Goal: Task Accomplishment & Management: Use online tool/utility

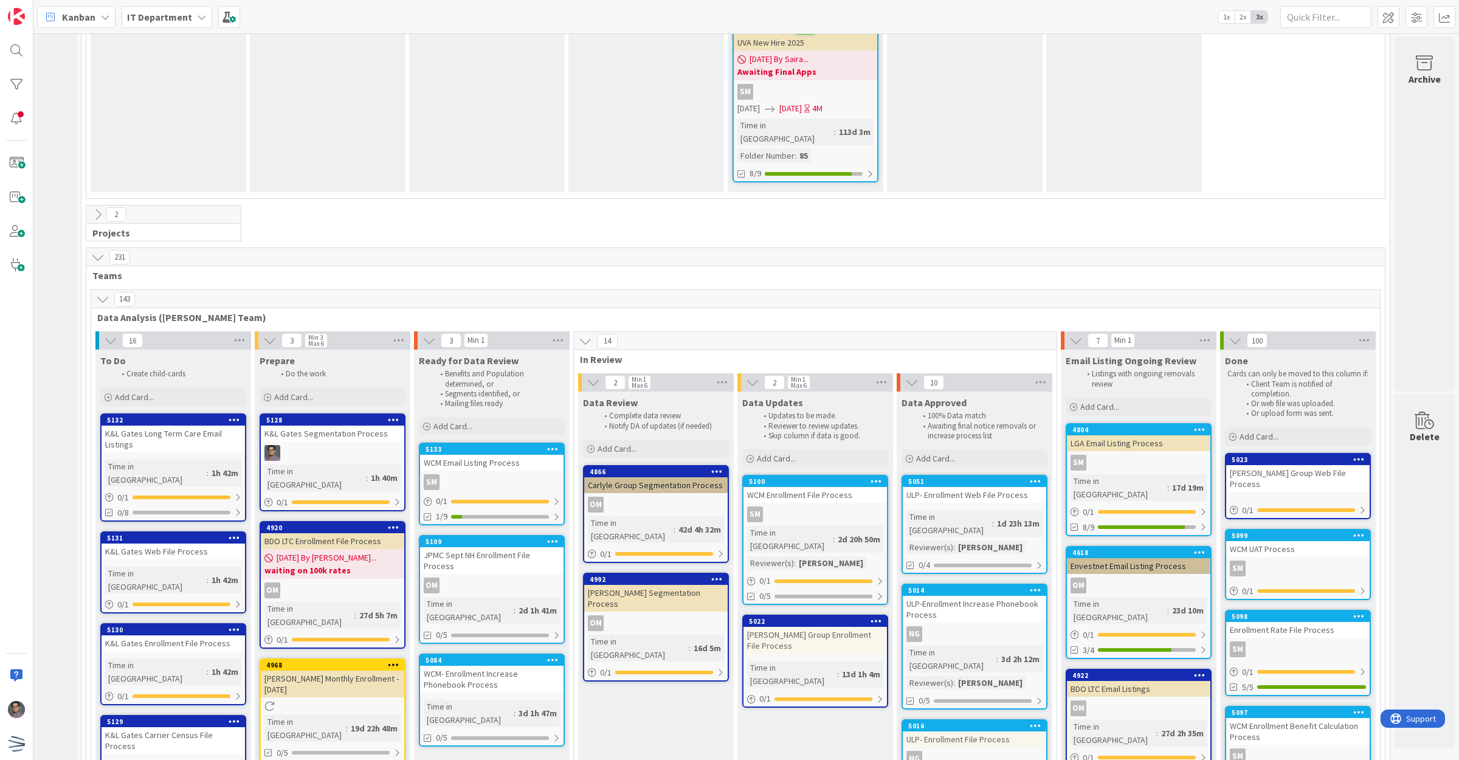
scroll to position [2052, 128]
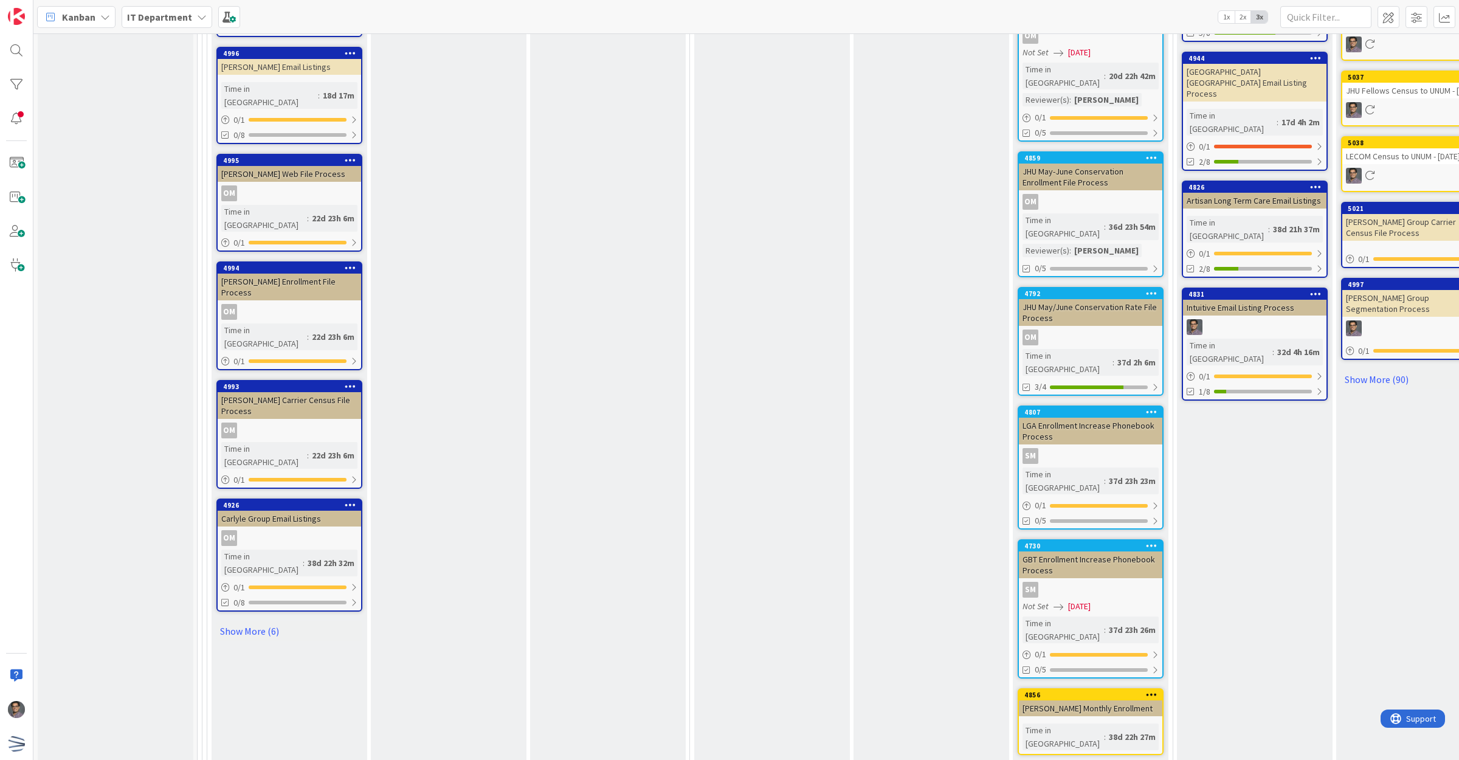
scroll to position [2862, 0]
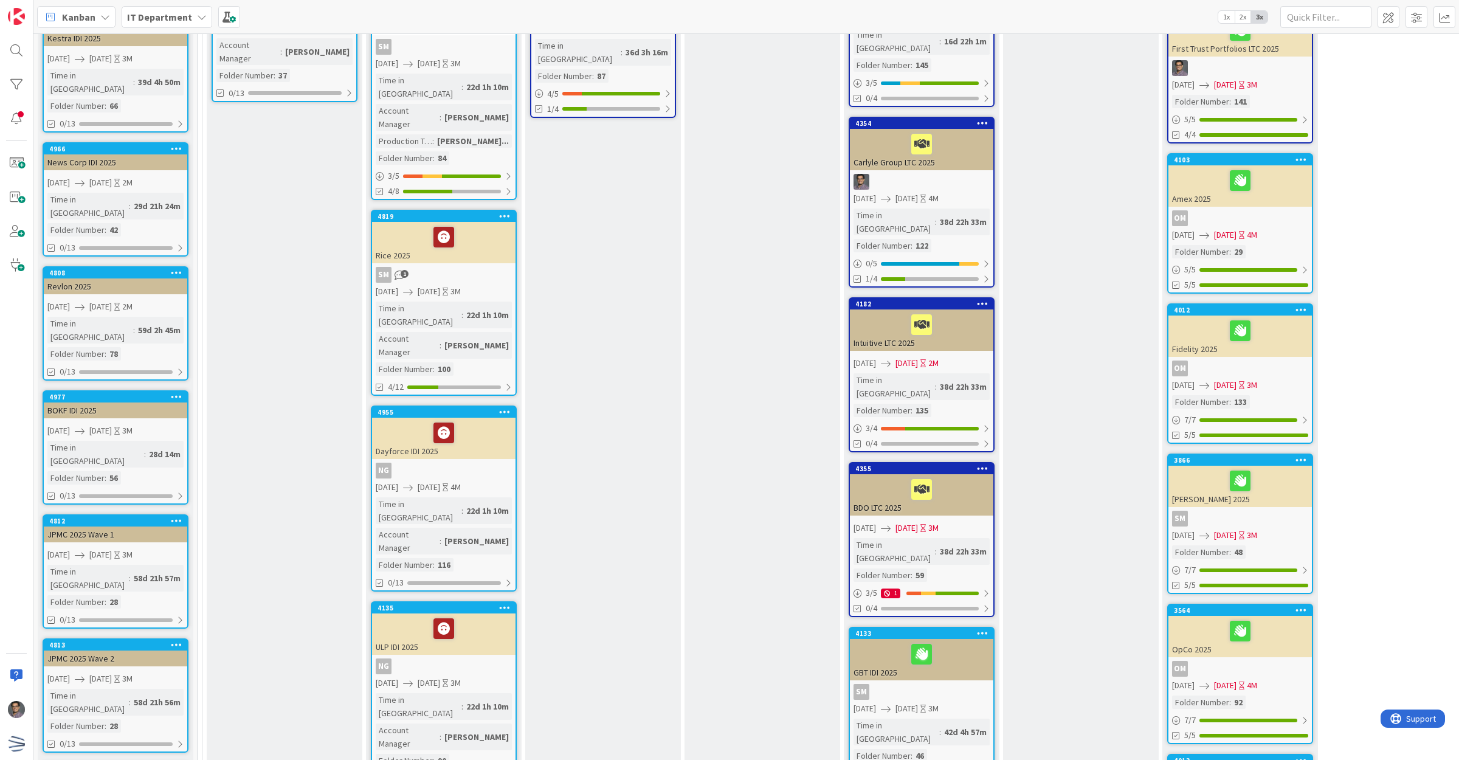
scroll to position [532, 0]
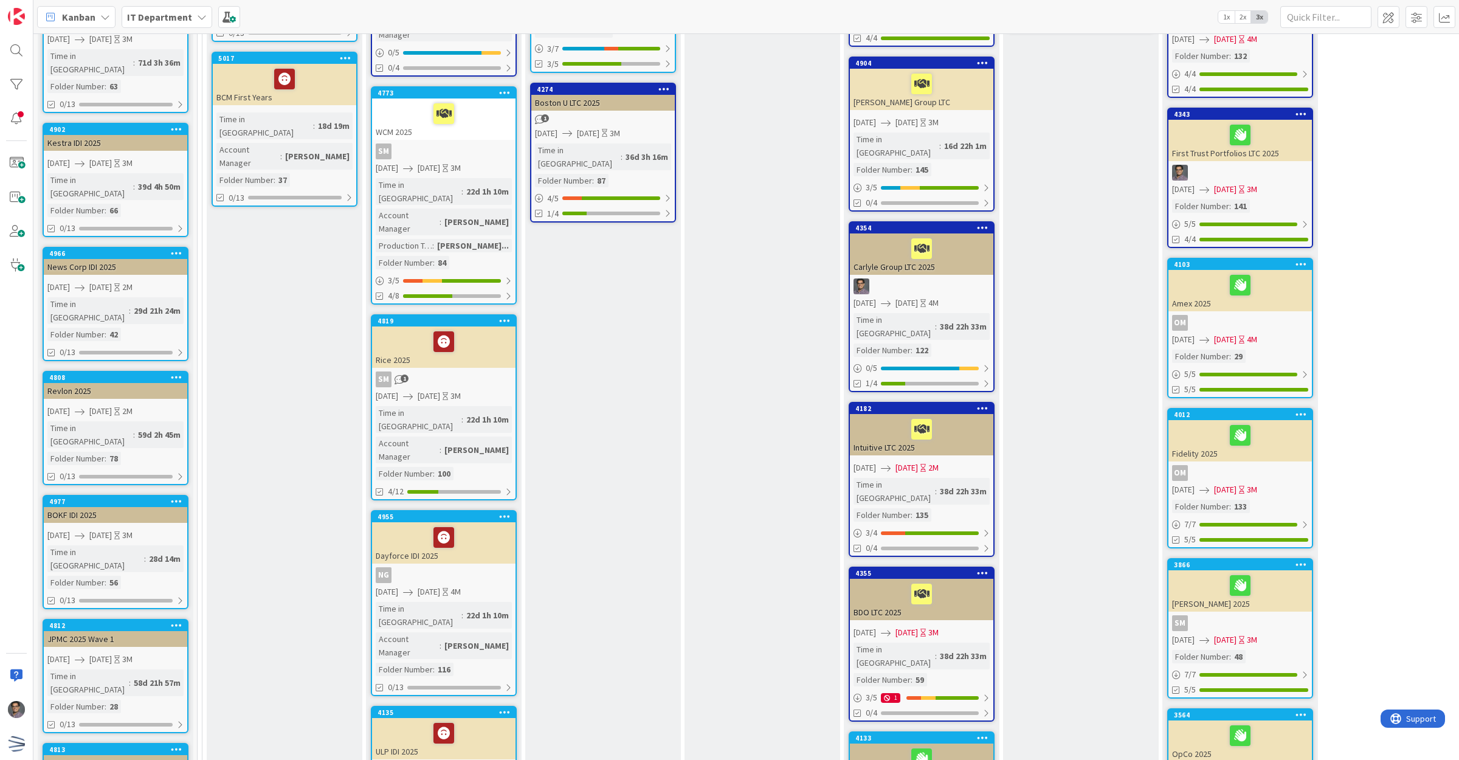
scroll to position [0, 0]
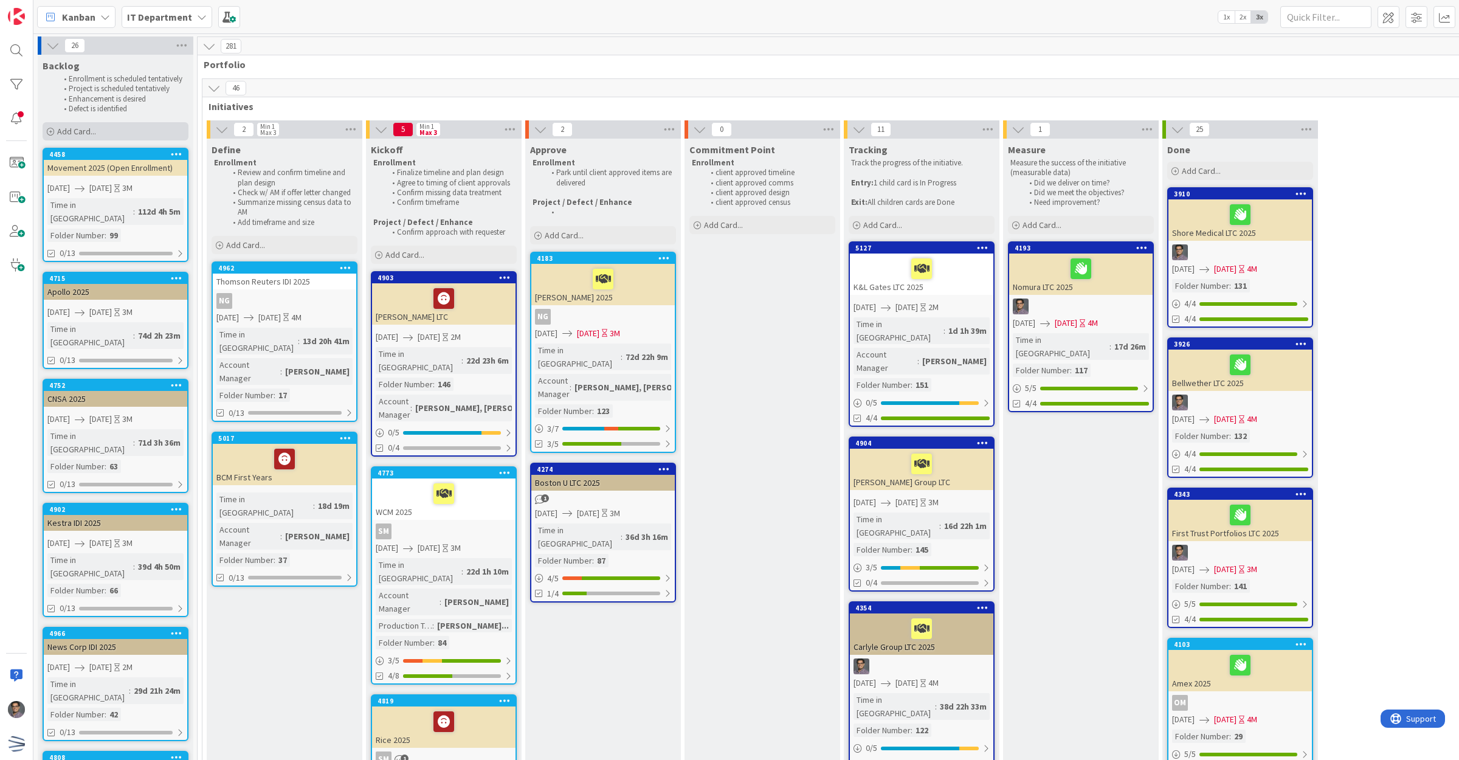
click at [80, 131] on span "Add Card..." at bounding box center [76, 131] width 39 height 11
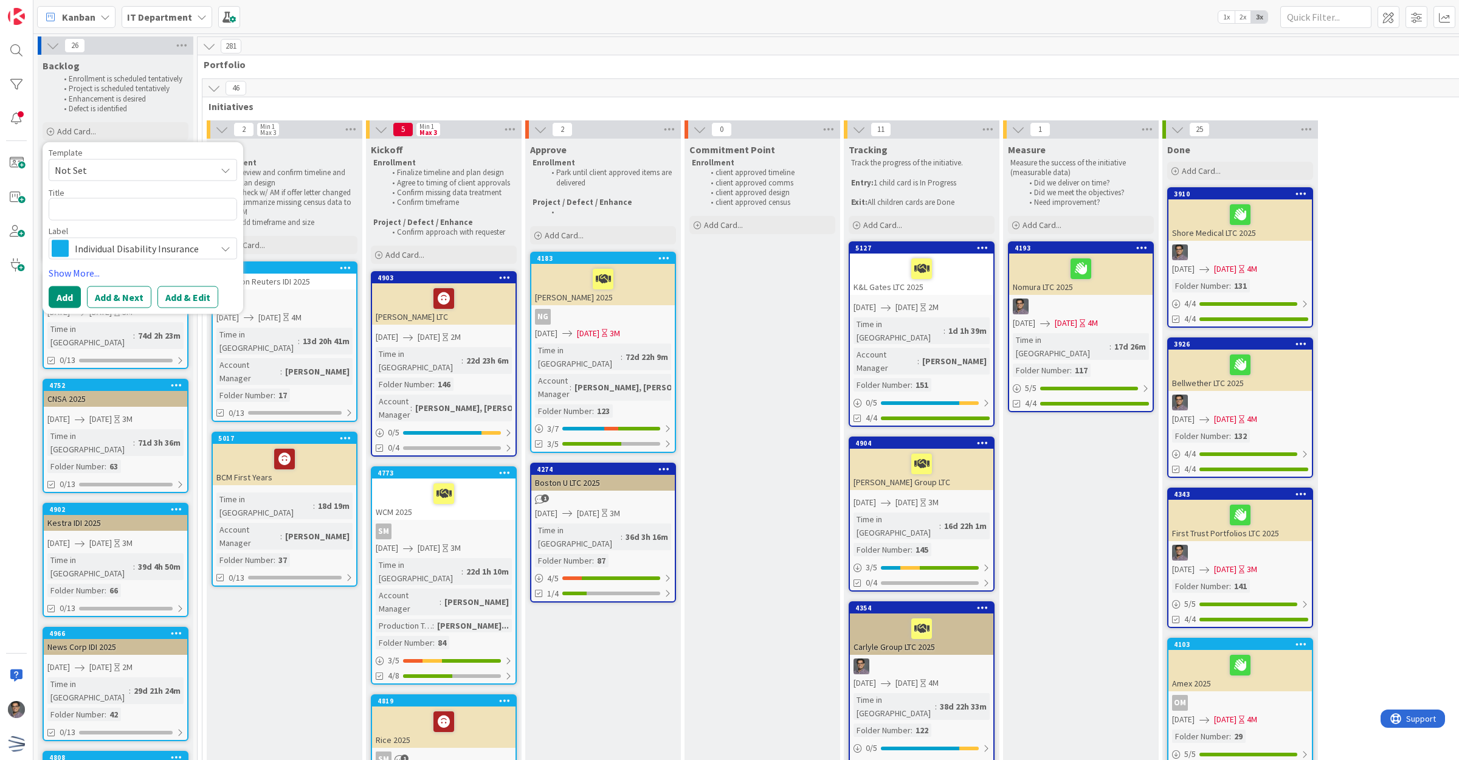
type textarea "x"
type textarea "L"
type textarea "x"
type textarea "LS"
type textarea "x"
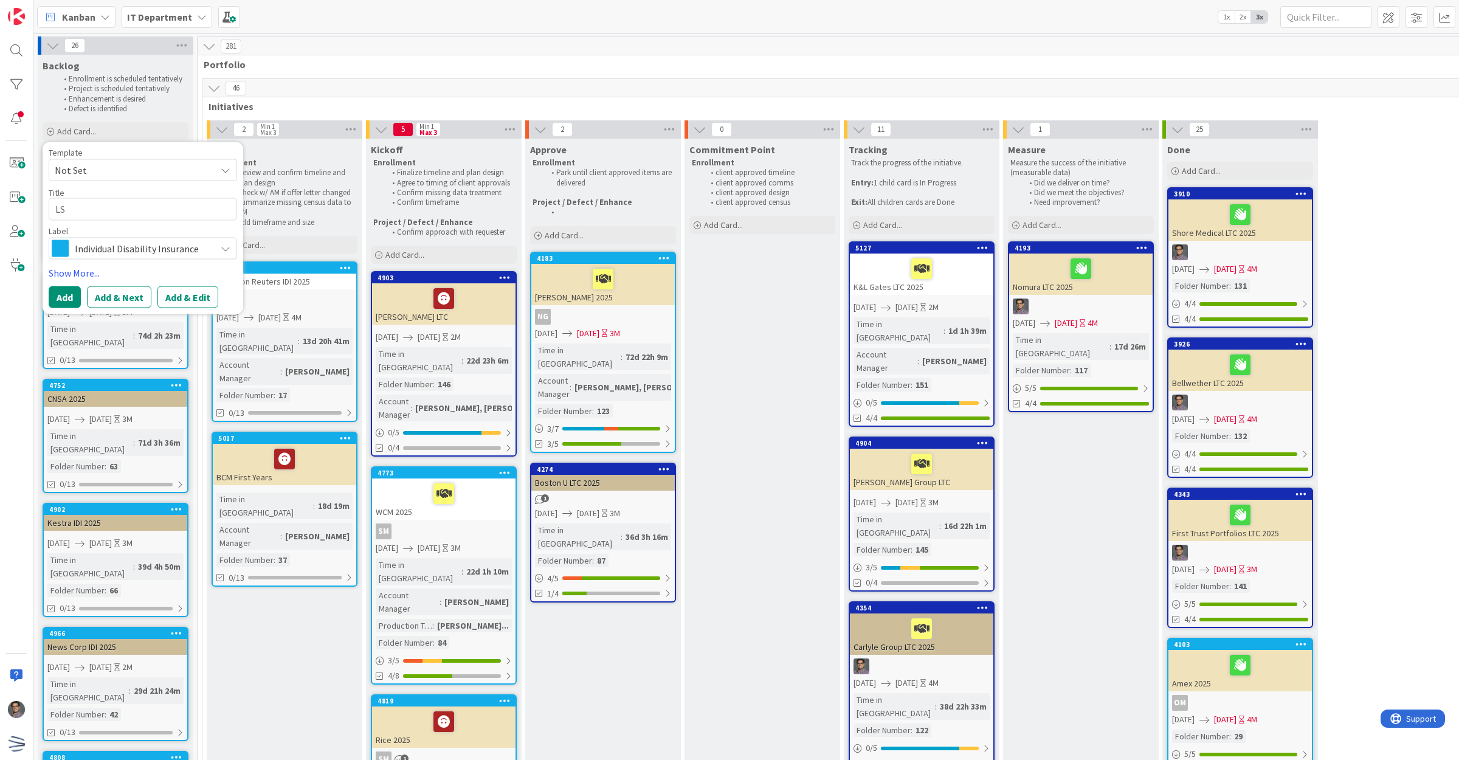
type textarea "LSE"
type textarea "x"
type textarea "LSEG"
type textarea "x"
type textarea "LSEG"
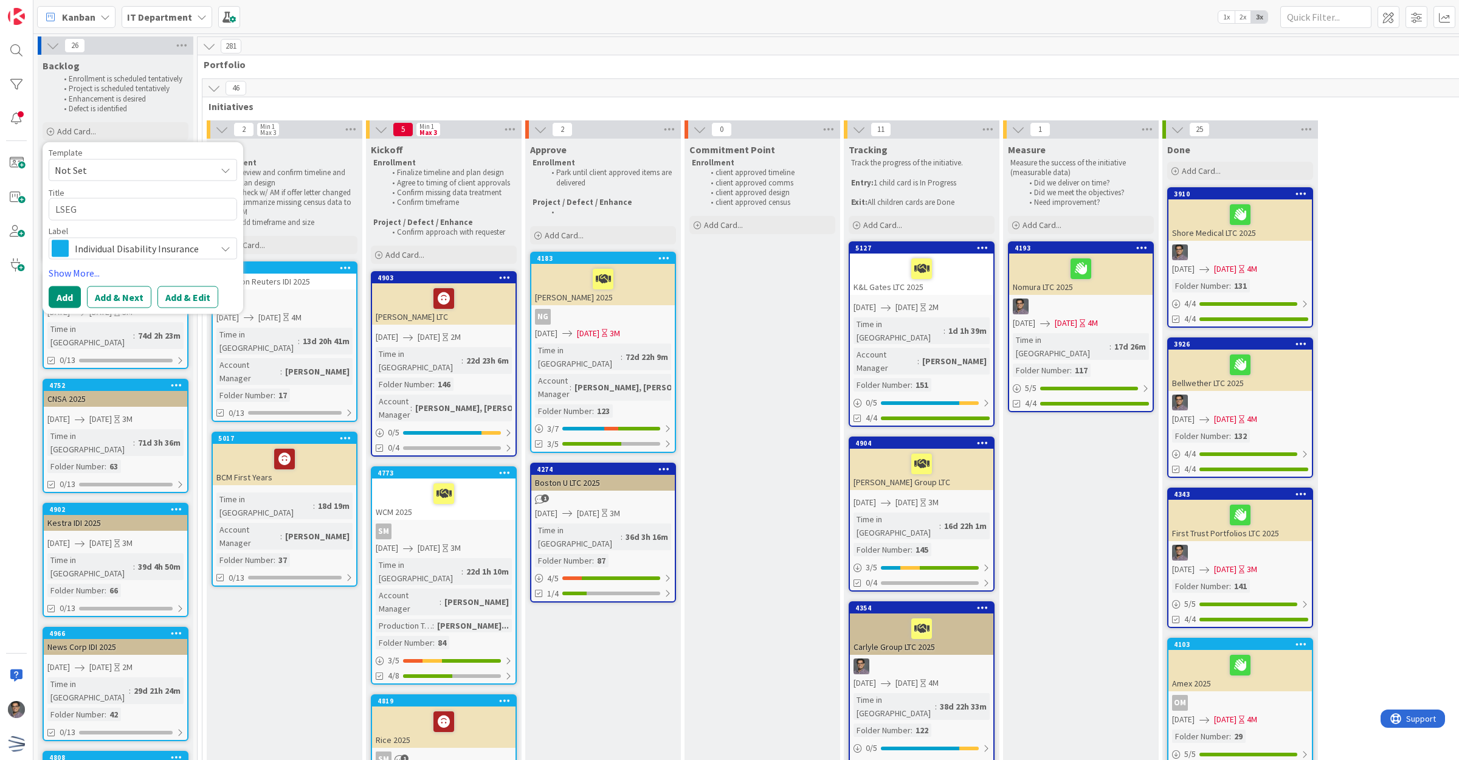
type textarea "x"
type textarea "LSEG 2"
type textarea "x"
type textarea "LSEG 20"
type textarea "x"
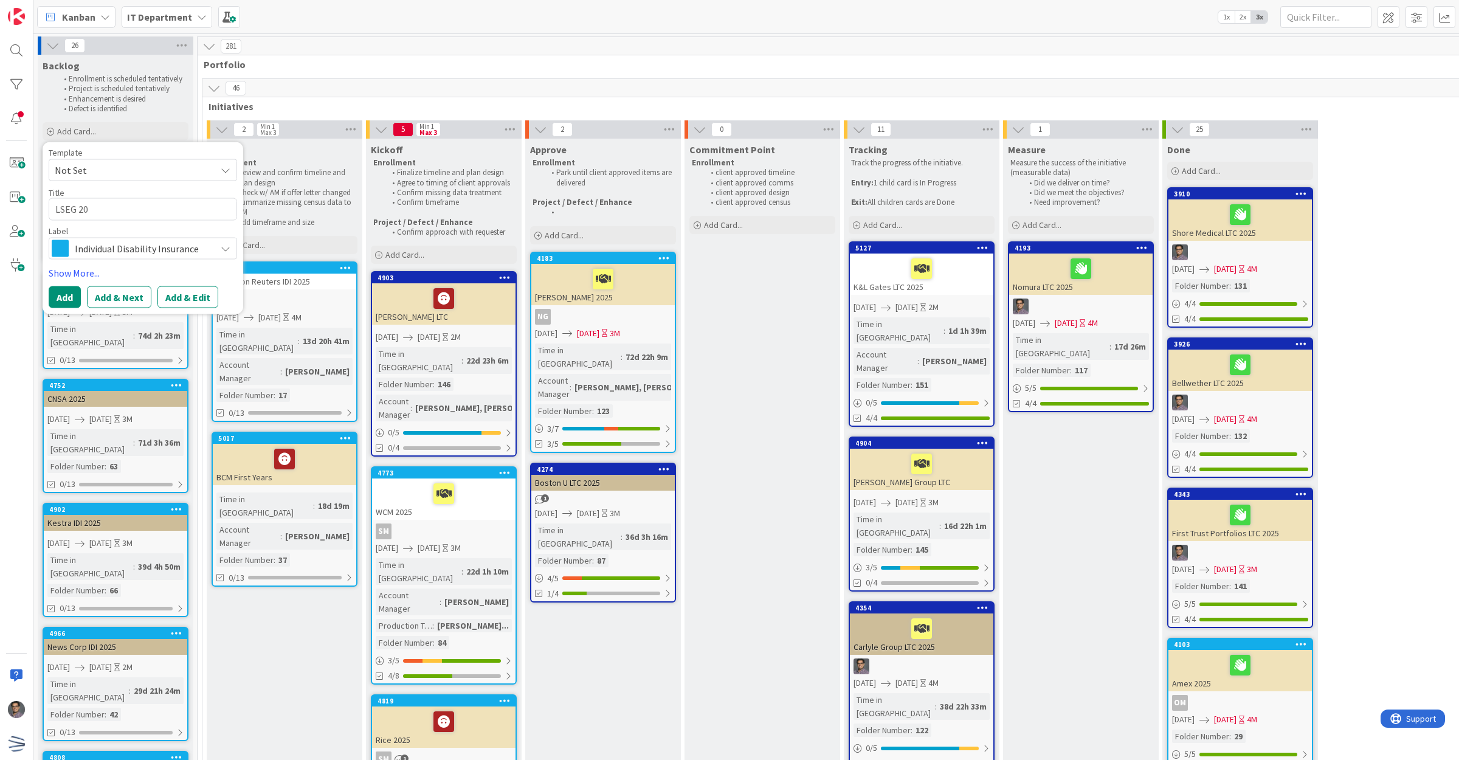
type textarea "LSEG 202"
type textarea "x"
type textarea "LSEG 2025"
click at [64, 295] on button "Add" at bounding box center [65, 297] width 32 height 22
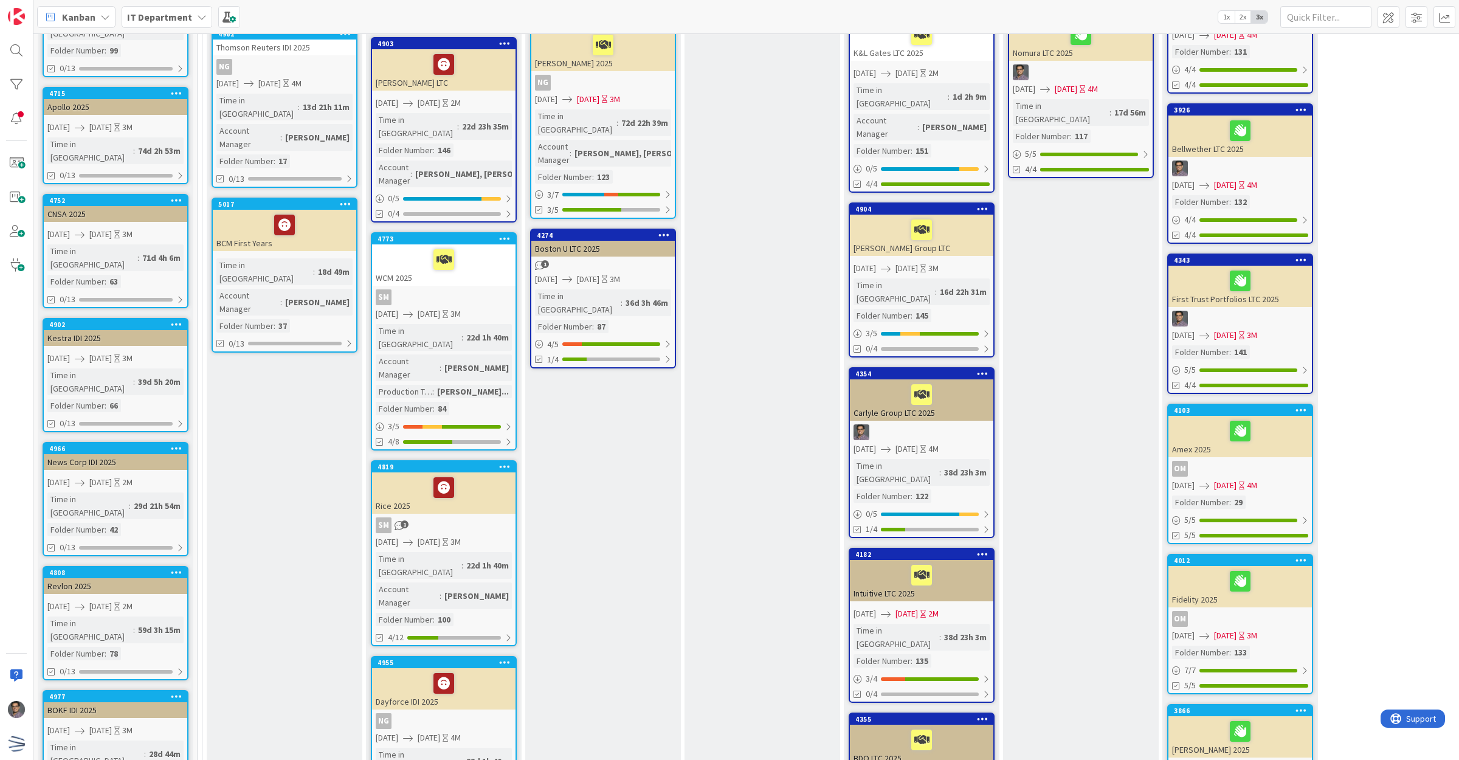
scroll to position [143, 0]
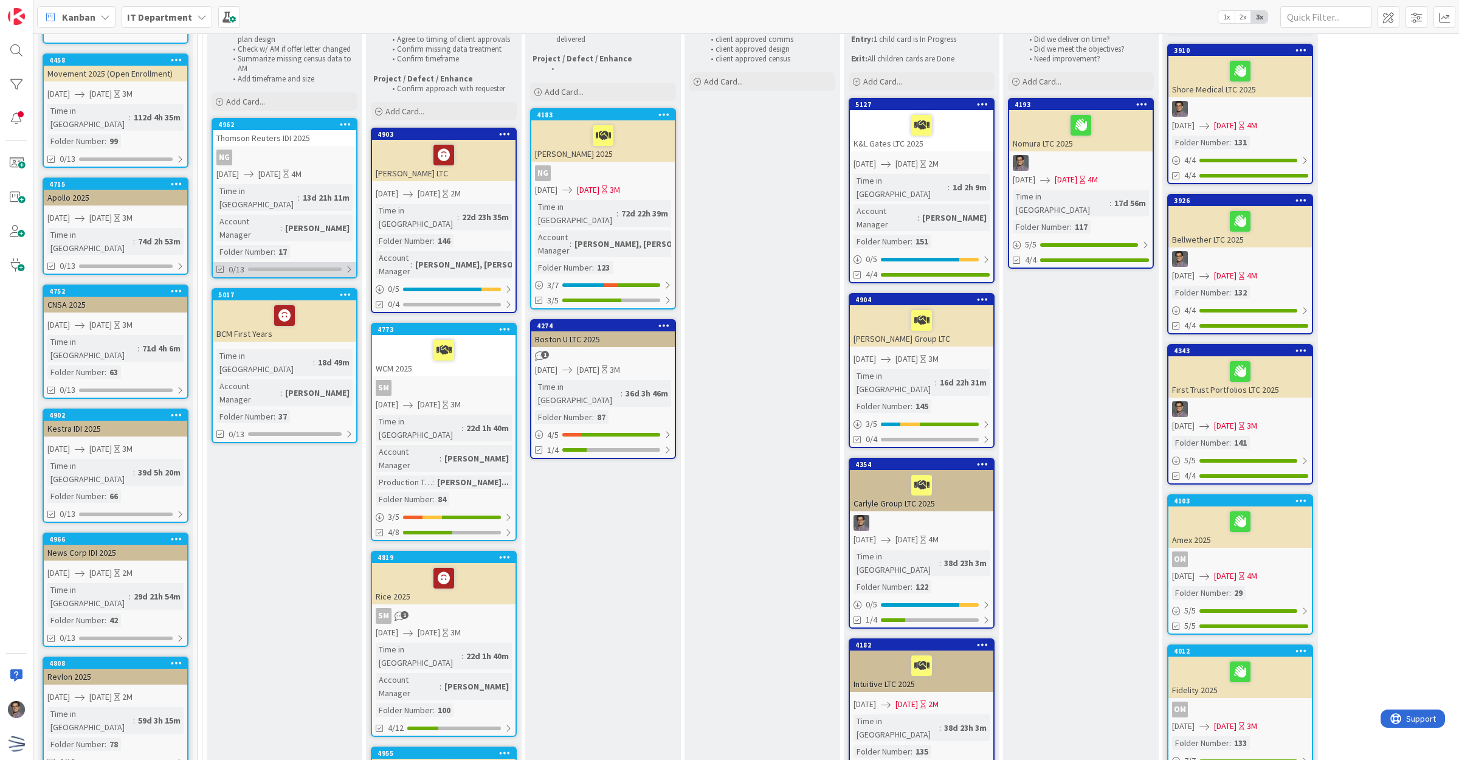
click at [350, 264] on div at bounding box center [348, 269] width 7 height 10
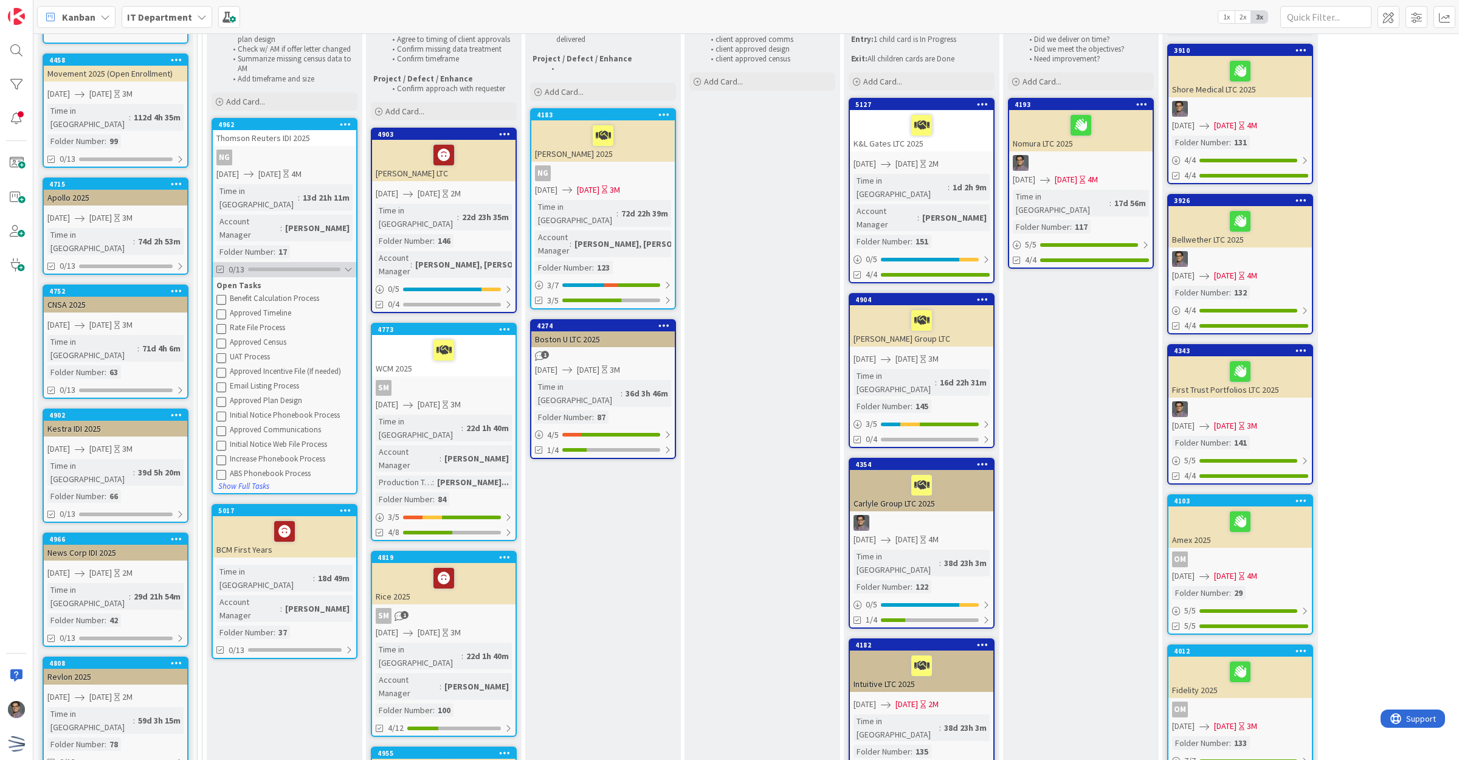
click at [350, 264] on div at bounding box center [348, 269] width 9 height 10
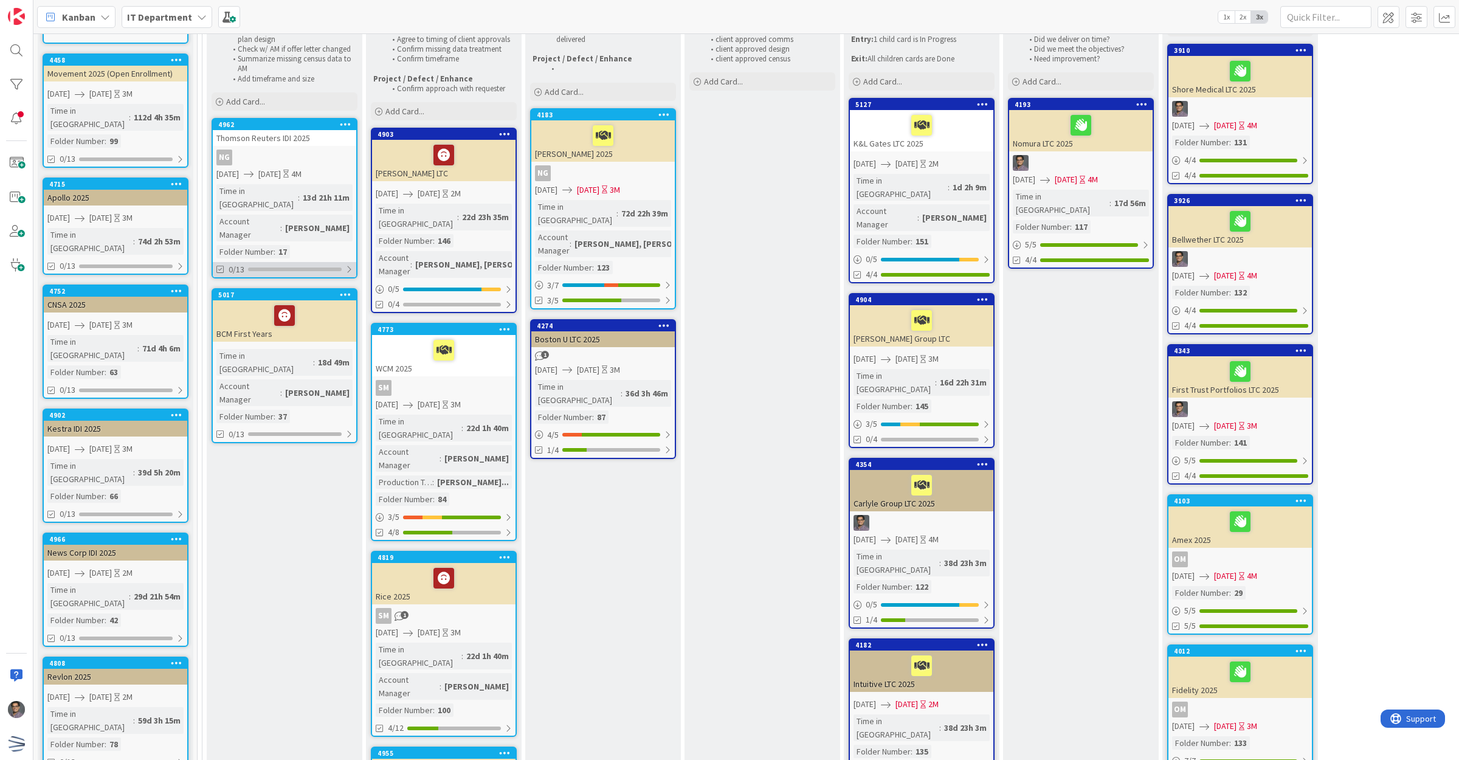
click at [350, 264] on div at bounding box center [348, 269] width 7 height 10
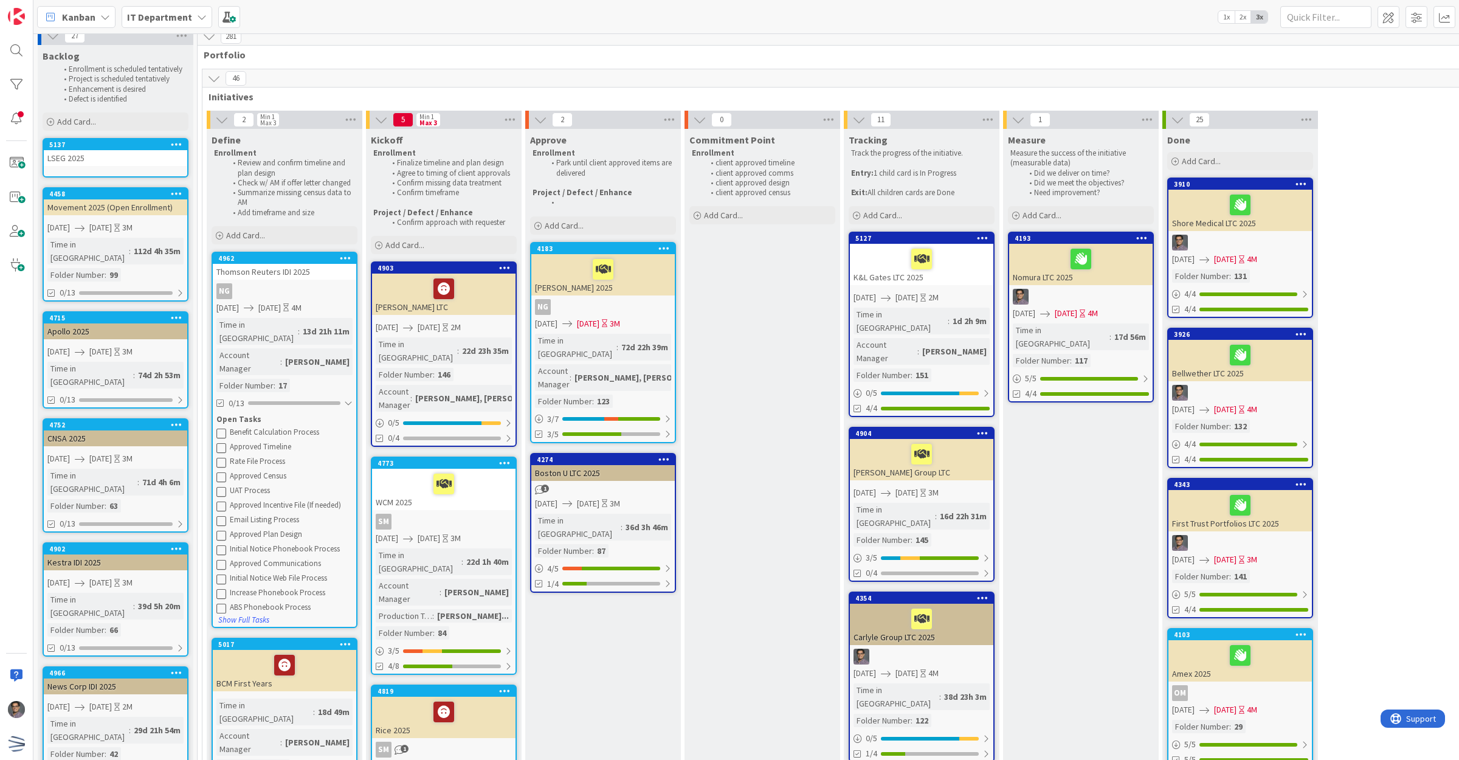
scroll to position [0, 0]
